Goal: Find specific page/section: Find specific page/section

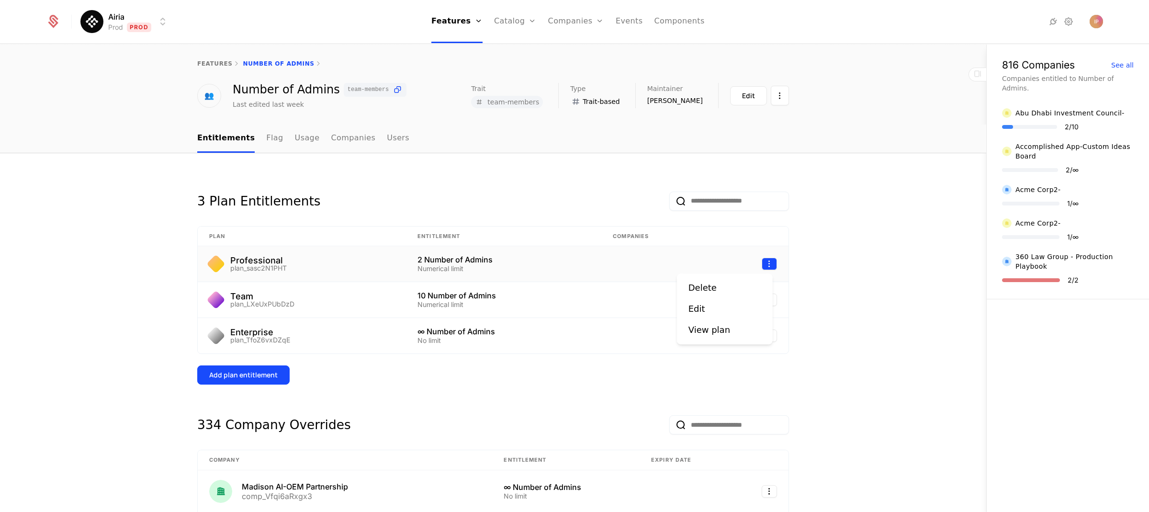
click at [767, 264] on html "Airia Prod Prod Features Features Flags Catalog Plans Add Ons Credits Configura…" at bounding box center [574, 256] width 1149 height 512
click at [701, 308] on div "Edit" at bounding box center [696, 308] width 17 height 13
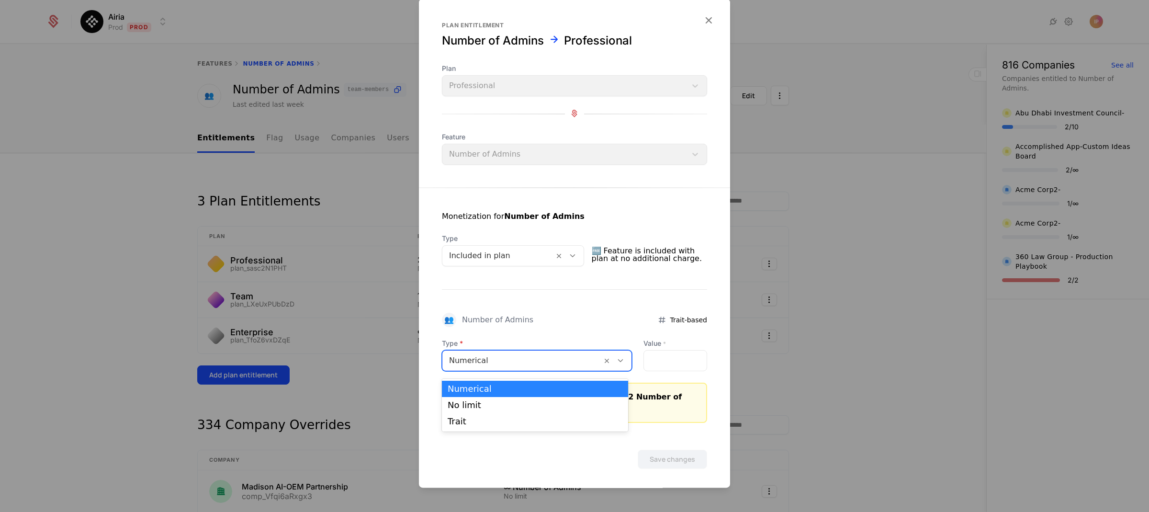
click at [616, 364] on icon at bounding box center [620, 360] width 9 height 9
click at [530, 408] on div "No limit" at bounding box center [535, 405] width 175 height 9
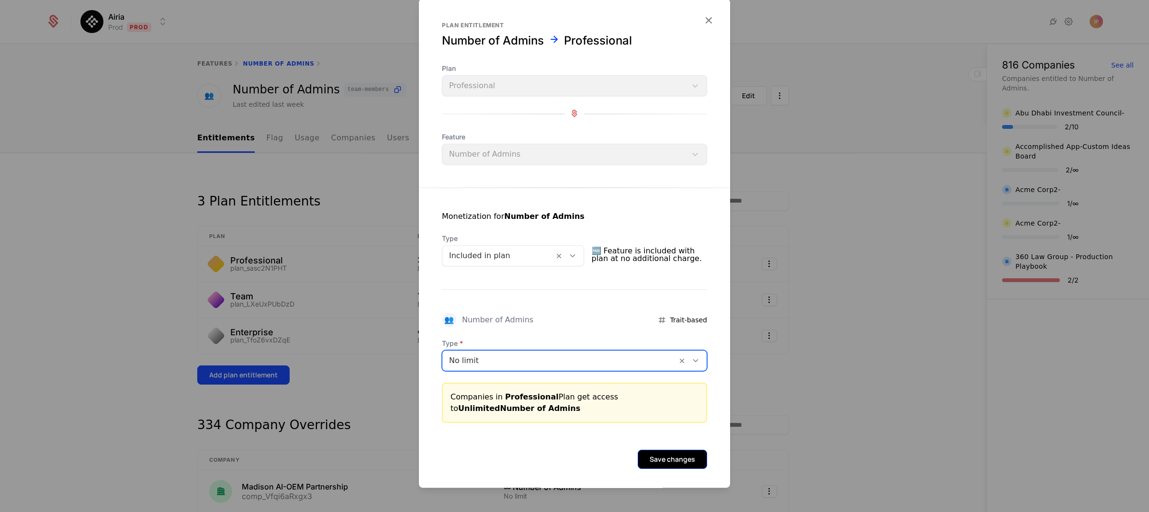
click at [667, 456] on button "Save changes" at bounding box center [672, 458] width 69 height 19
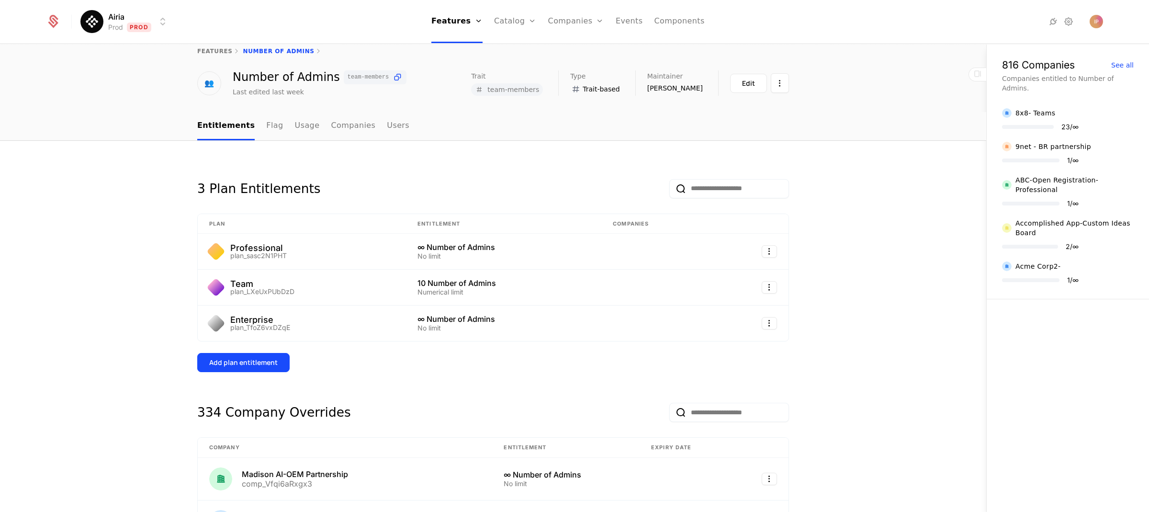
scroll to position [29, 0]
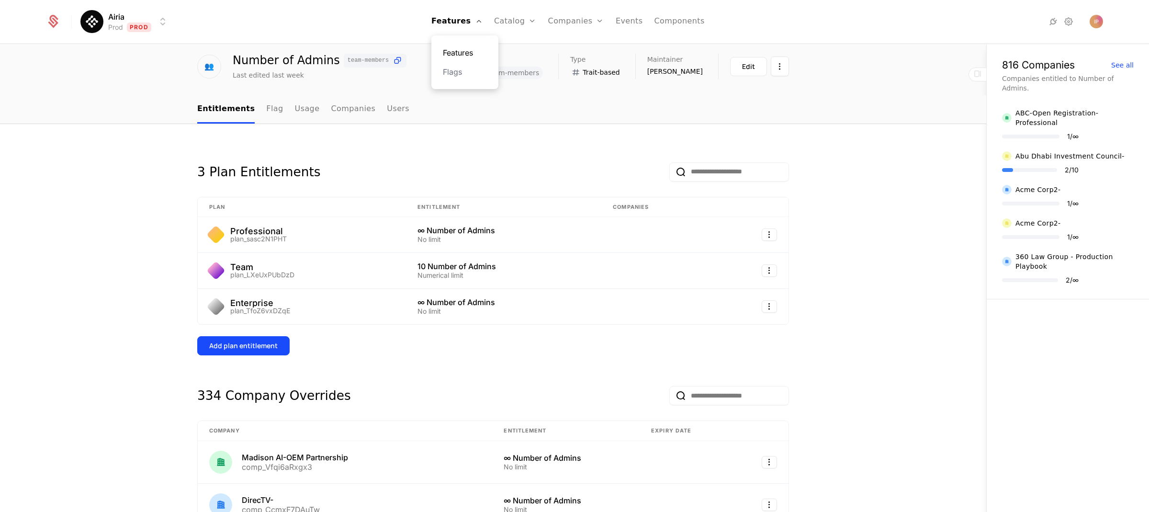
click at [468, 52] on link "Features" at bounding box center [465, 52] width 44 height 11
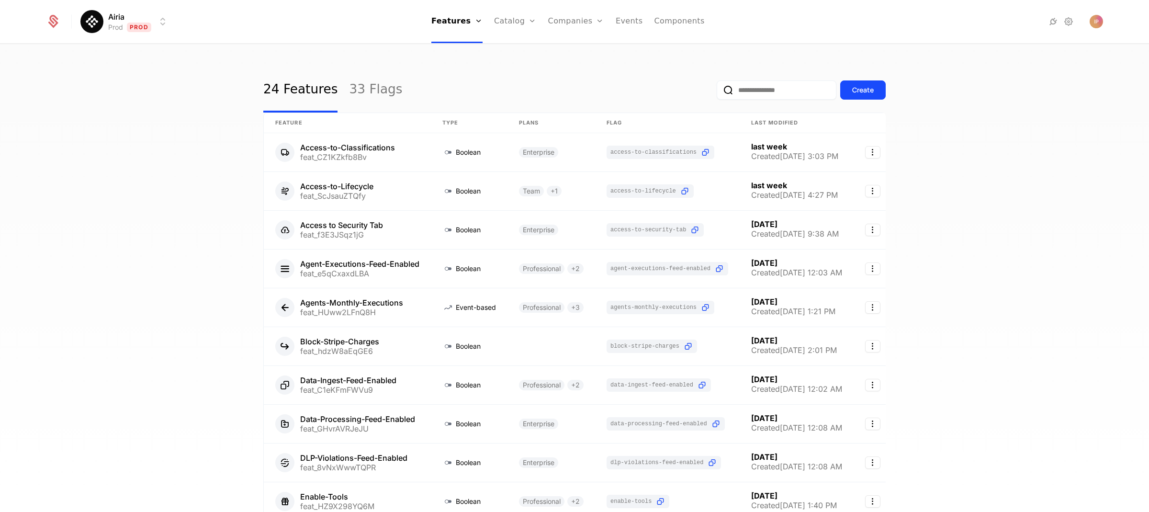
click at [780, 94] on input "email" at bounding box center [777, 89] width 120 height 19
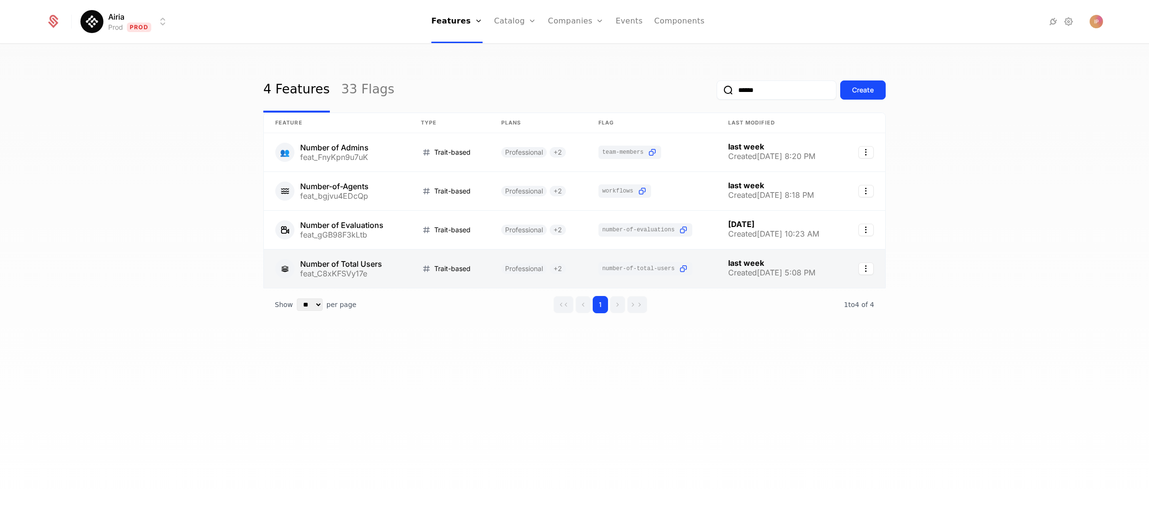
type input "******"
click at [368, 269] on link at bounding box center [337, 268] width 146 height 38
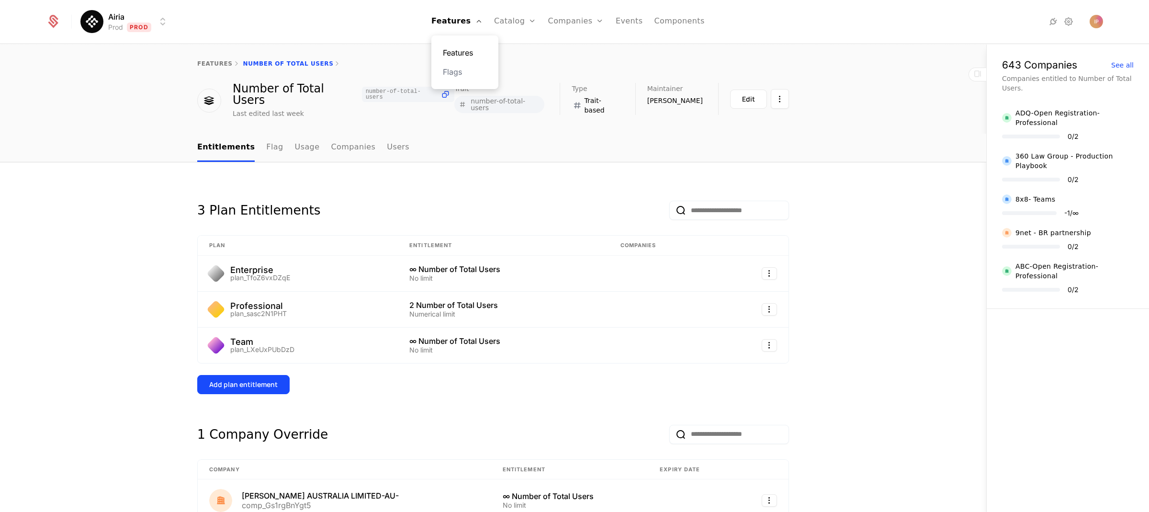
click at [464, 51] on link "Features" at bounding box center [465, 52] width 44 height 11
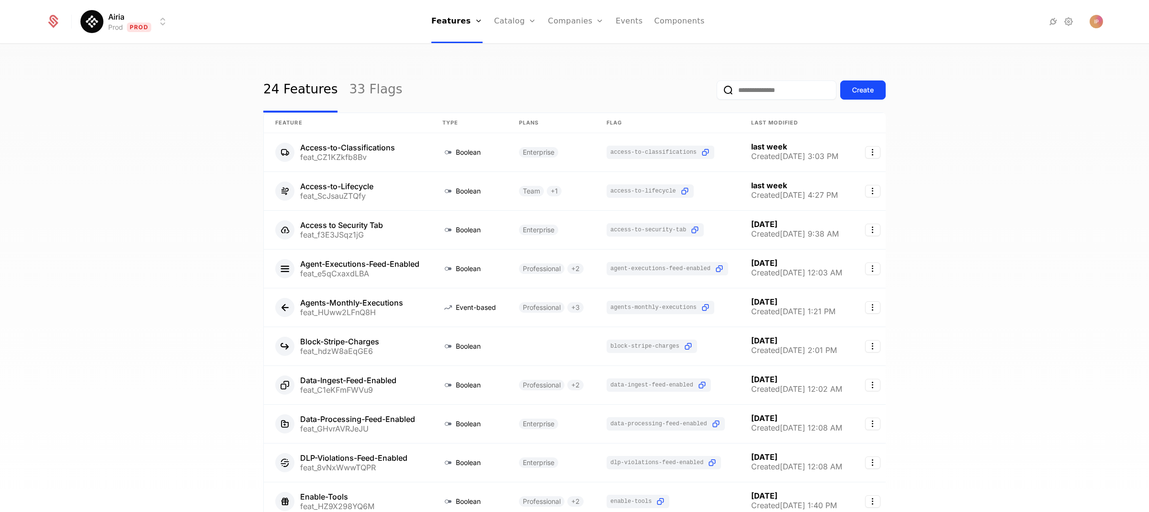
click at [762, 89] on input "email" at bounding box center [777, 89] width 120 height 19
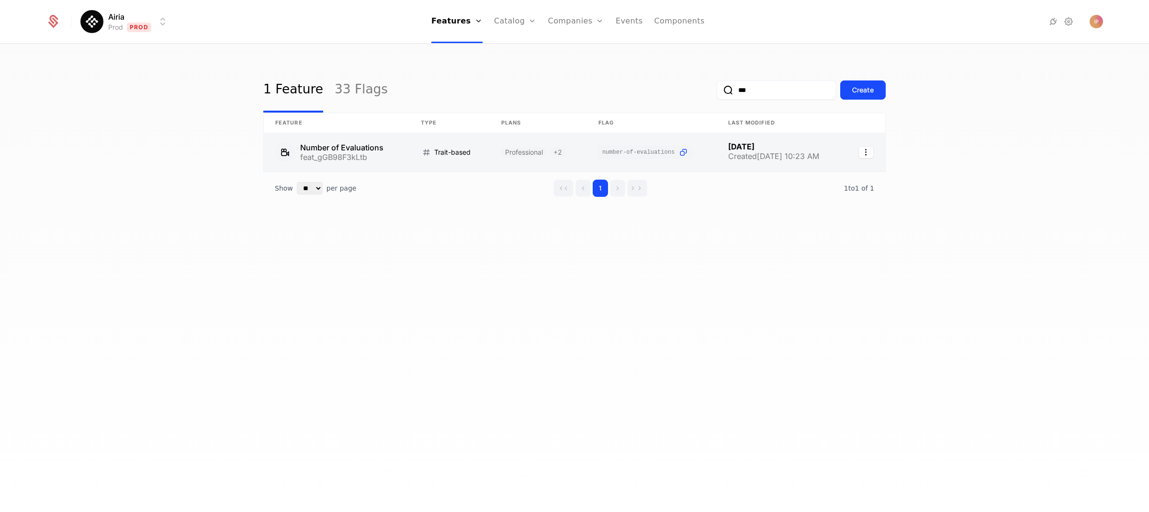
type input "***"
click at [363, 151] on link at bounding box center [337, 152] width 146 height 38
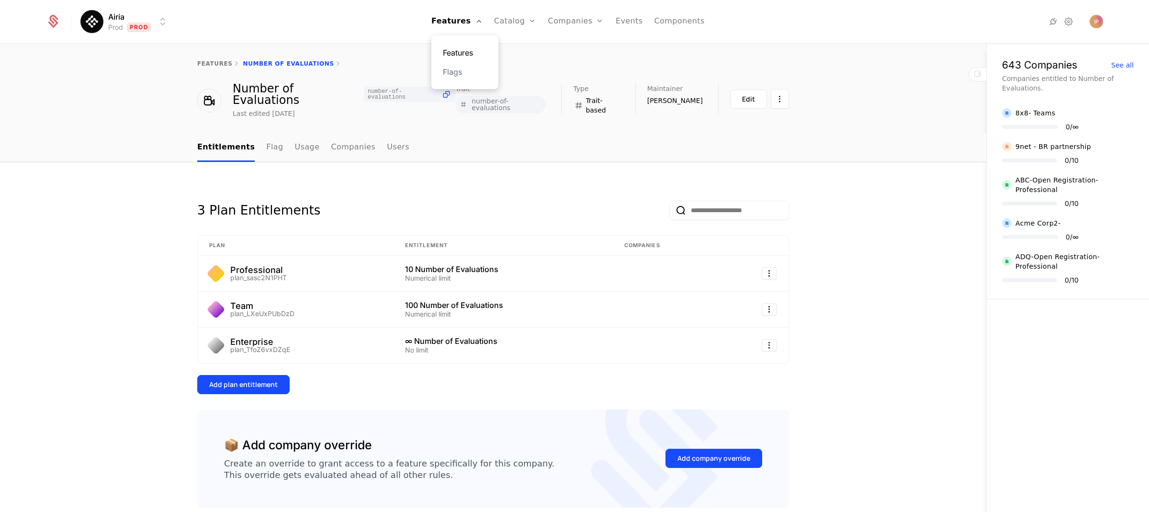
click at [472, 49] on link "Features" at bounding box center [465, 52] width 44 height 11
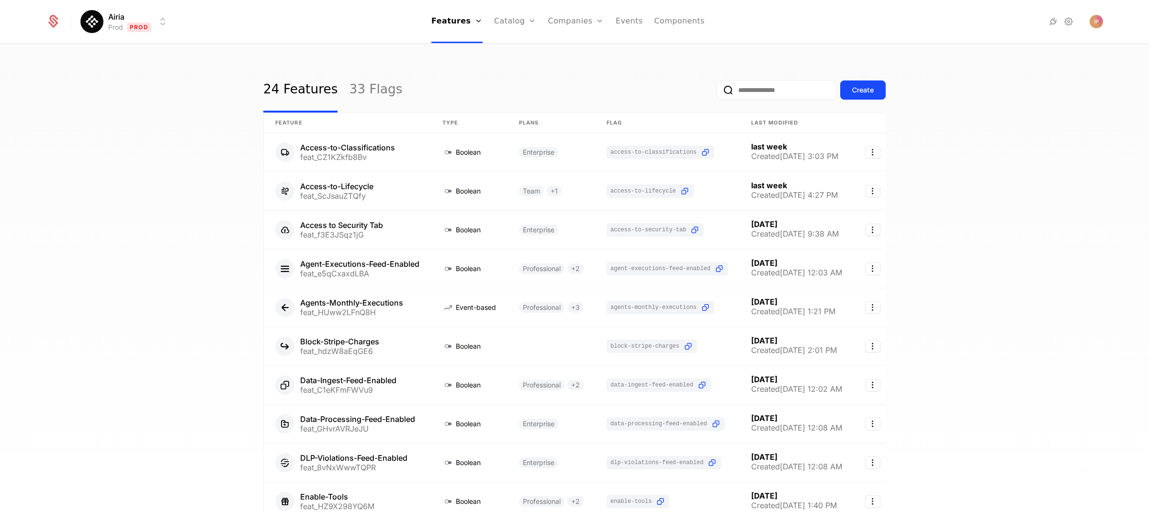
click at [737, 92] on input "email" at bounding box center [777, 89] width 120 height 19
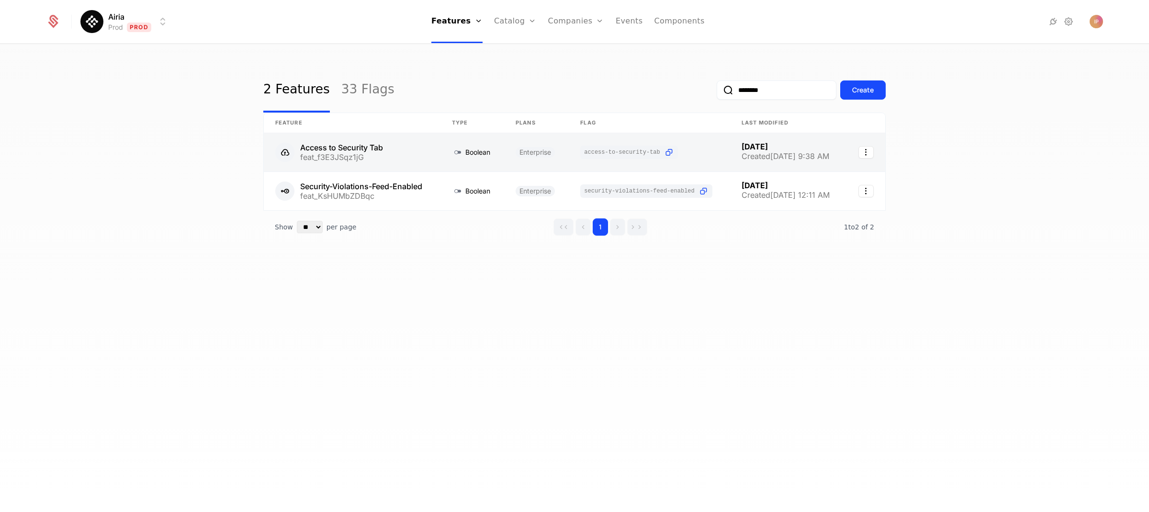
type input "********"
click at [411, 145] on link at bounding box center [352, 152] width 177 height 38
